Goal: Task Accomplishment & Management: Complete application form

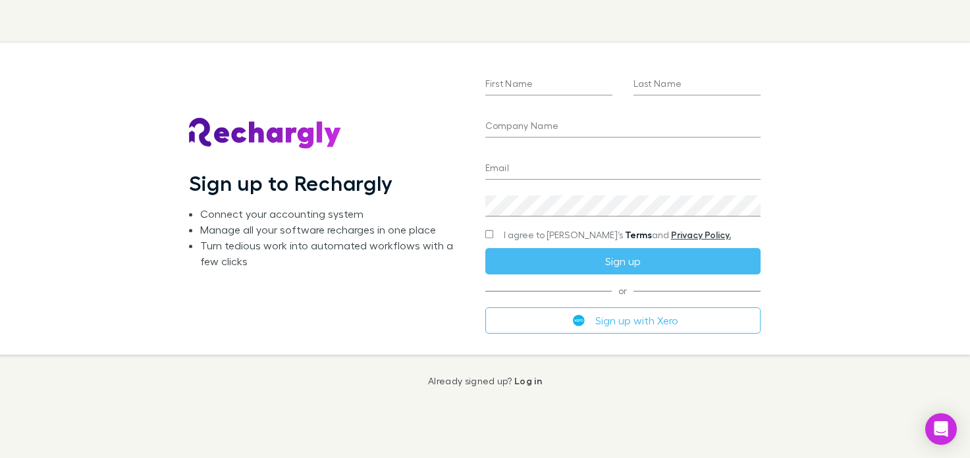
click at [625, 234] on link "Terms" at bounding box center [638, 234] width 27 height 11
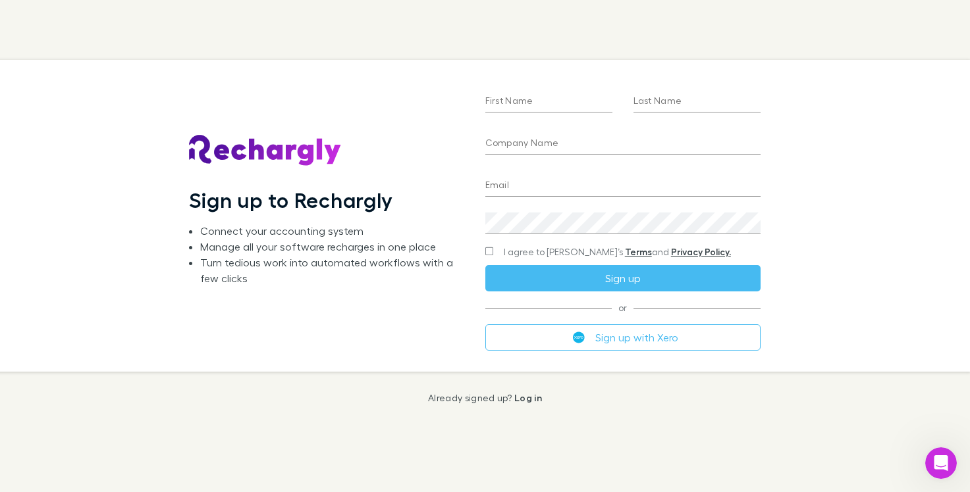
click at [173, 167] on div "Sign up to Rechargly Connect your accounting system Manage all your software re…" at bounding box center [474, 215] width 991 height 311
click at [274, 185] on div "Sign up to Rechargly Connect your accounting system Manage all your software re…" at bounding box center [326, 215] width 275 height 290
click at [284, 170] on div "Sign up to Rechargly Connect your accounting system Manage all your software re…" at bounding box center [326, 215] width 275 height 290
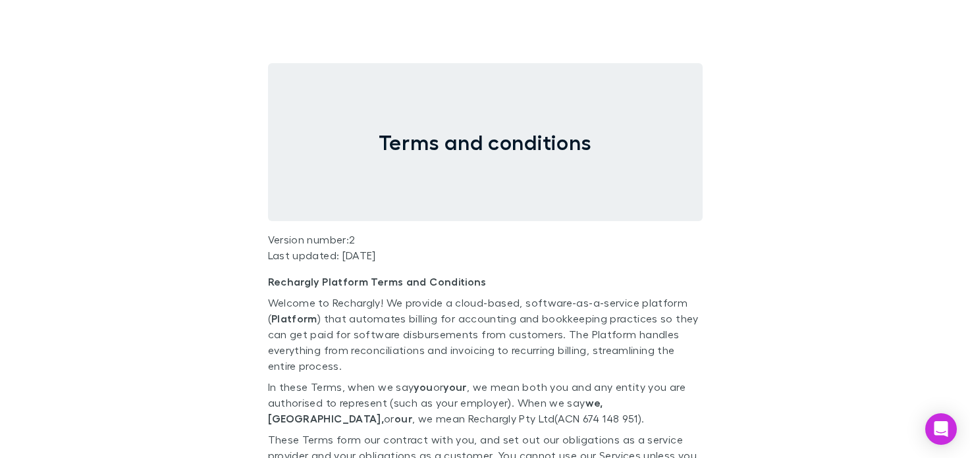
click at [386, 328] on p "Welcome to Rechargly! We provide a cloud-based, software-as-a-service platform …" at bounding box center [485, 334] width 434 height 79
click at [438, 280] on strong "Rechargly Platform Terms and Conditions" at bounding box center [377, 281] width 219 height 13
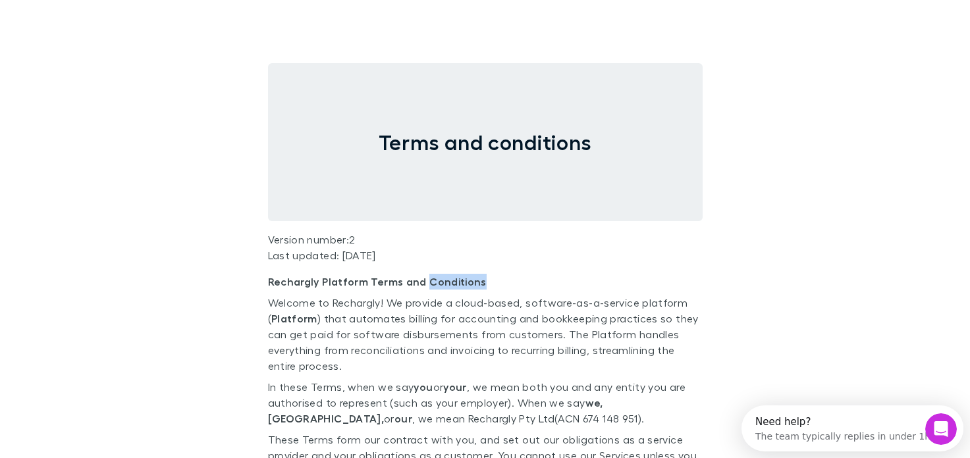
click at [438, 280] on strong "Rechargly Platform Terms and Conditions" at bounding box center [377, 281] width 219 height 13
click at [460, 324] on p "Welcome to Rechargly! We provide a cloud-based, software-as-a-service platform …" at bounding box center [485, 334] width 434 height 79
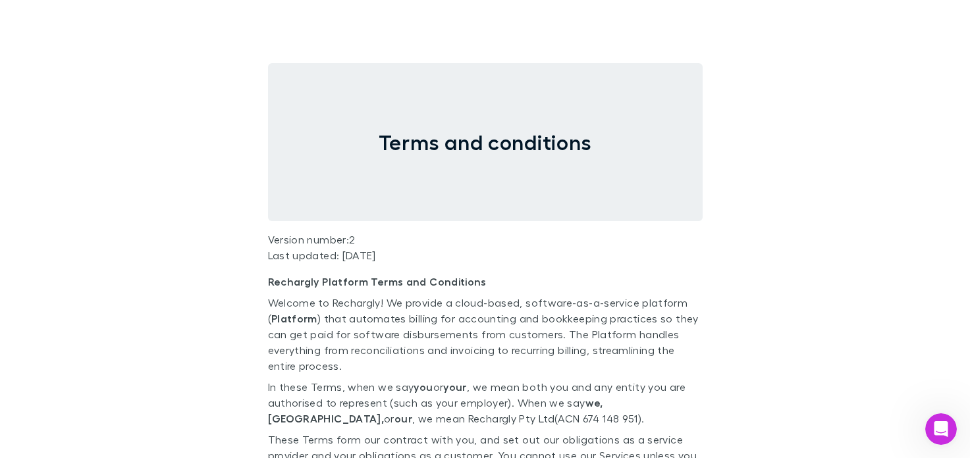
click at [351, 340] on p "Welcome to Rechargly! We provide a cloud-based, software-as-a-service platform …" at bounding box center [485, 334] width 434 height 79
